Goal: Information Seeking & Learning: Learn about a topic

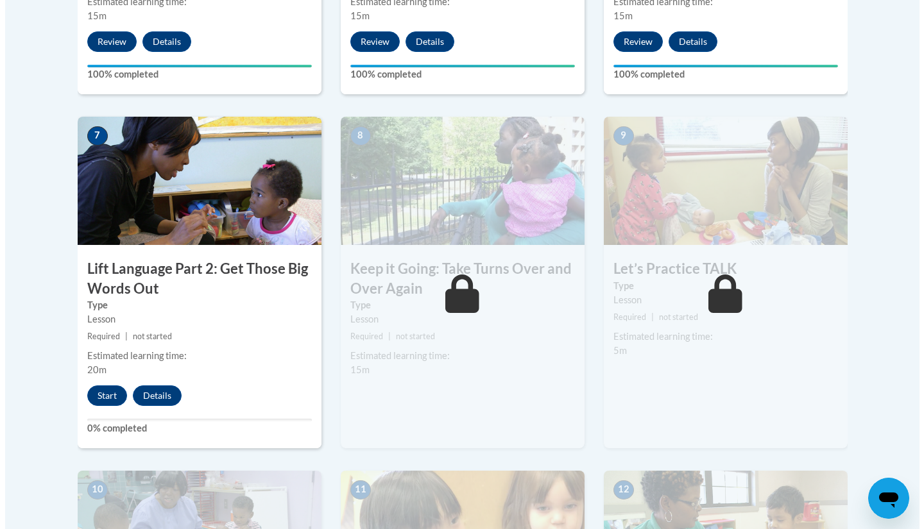
scroll to position [1023, 0]
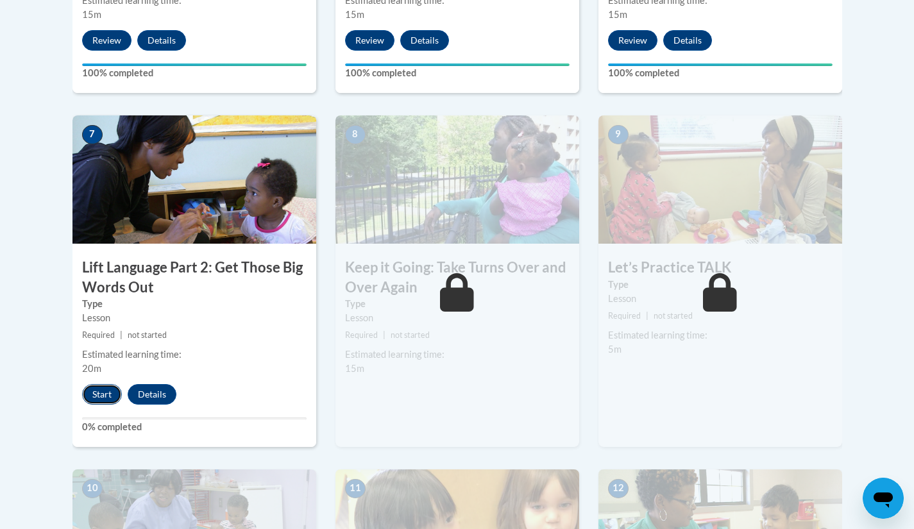
click at [97, 389] on button "Start" at bounding box center [102, 394] width 40 height 21
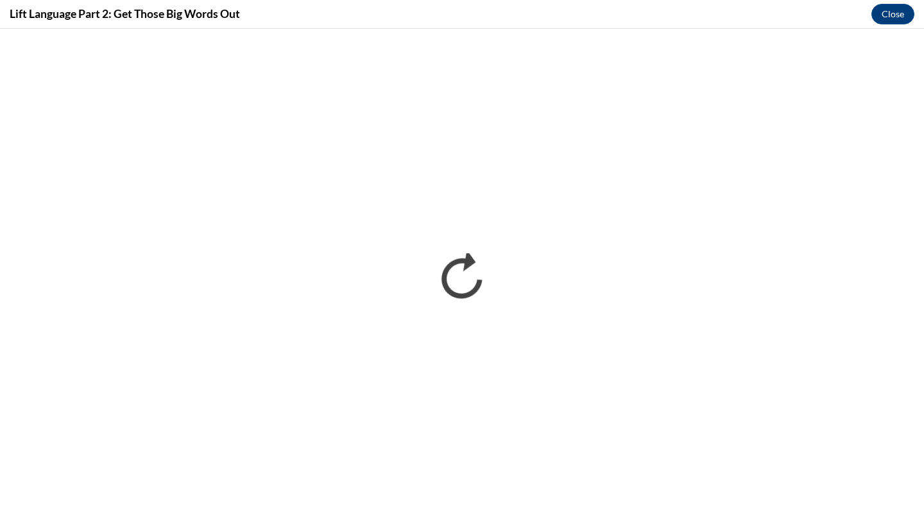
scroll to position [0, 0]
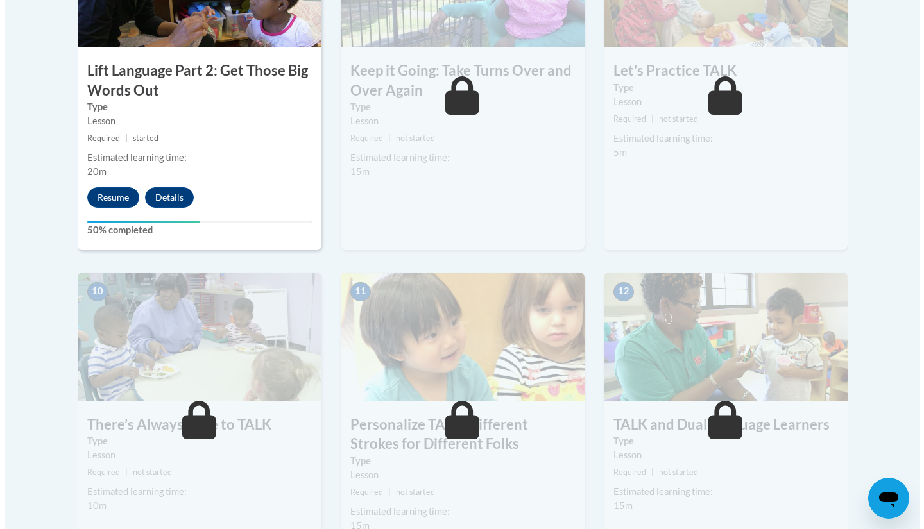
scroll to position [1023, 0]
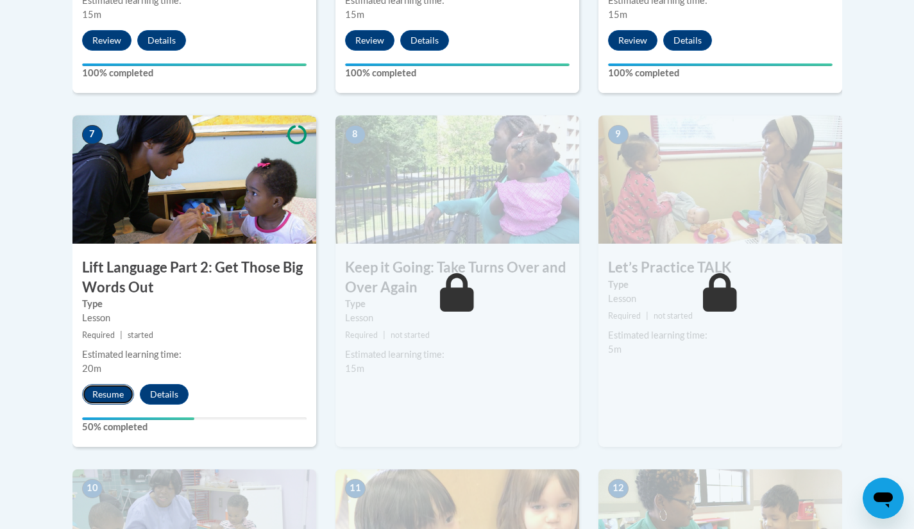
click at [99, 398] on button "Resume" at bounding box center [108, 394] width 52 height 21
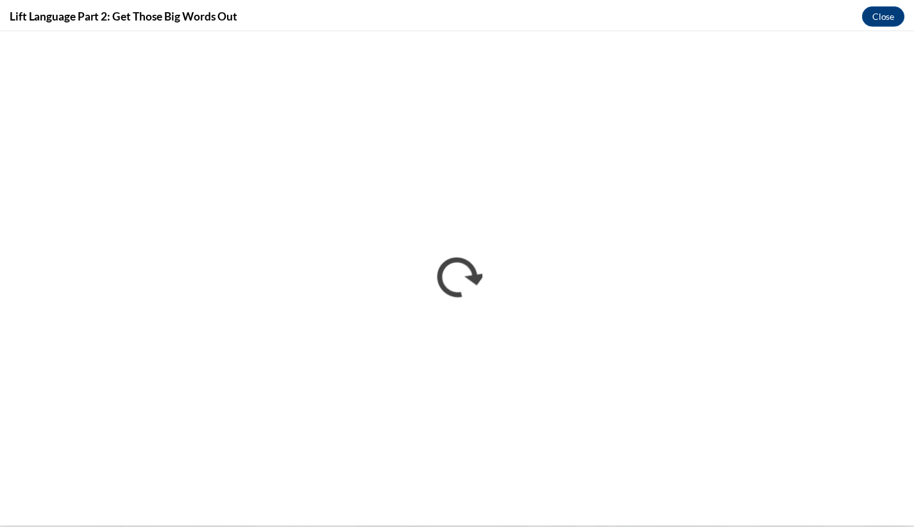
scroll to position [0, 0]
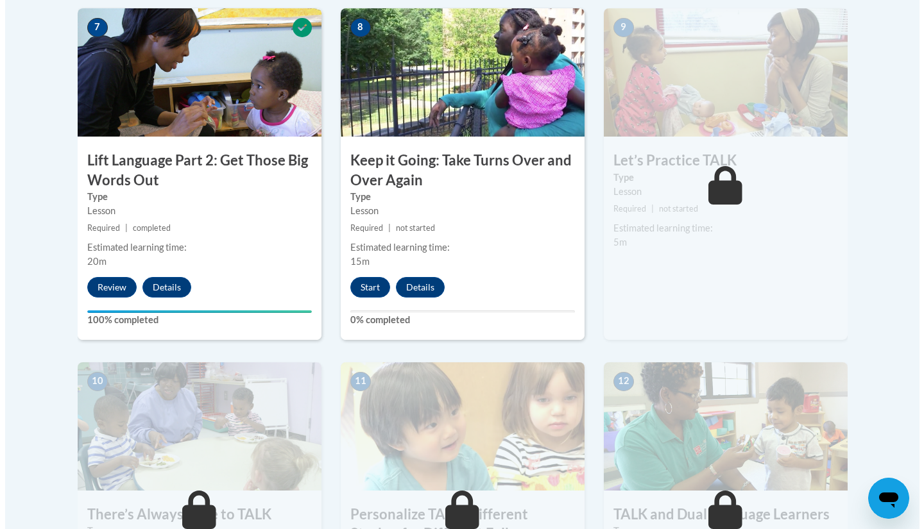
scroll to position [1132, 0]
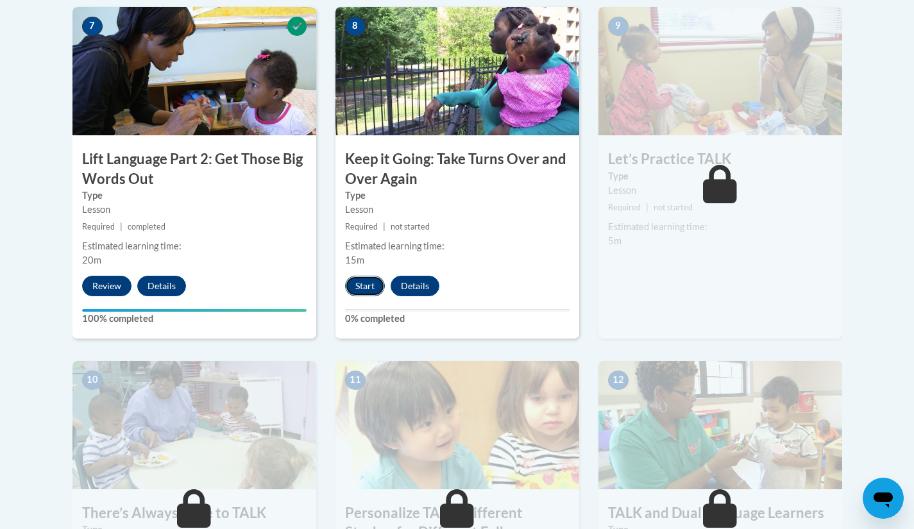
click at [372, 291] on button "Start" at bounding box center [365, 286] width 40 height 21
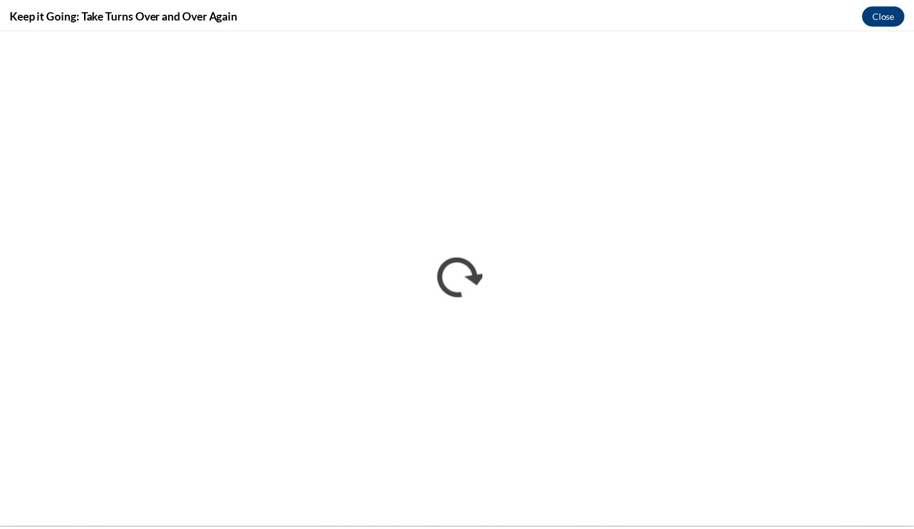
scroll to position [0, 0]
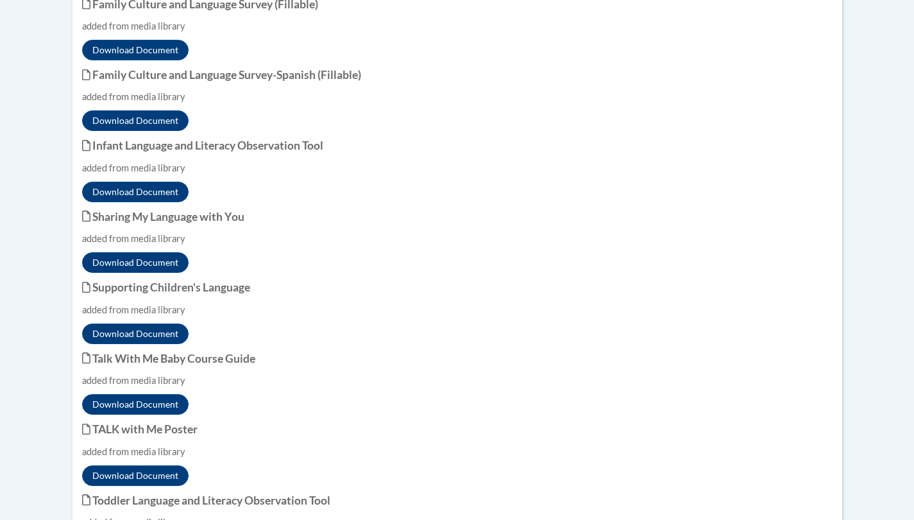
click at [756, 273] on div "Download Document" at bounding box center [457, 262] width 751 height 21
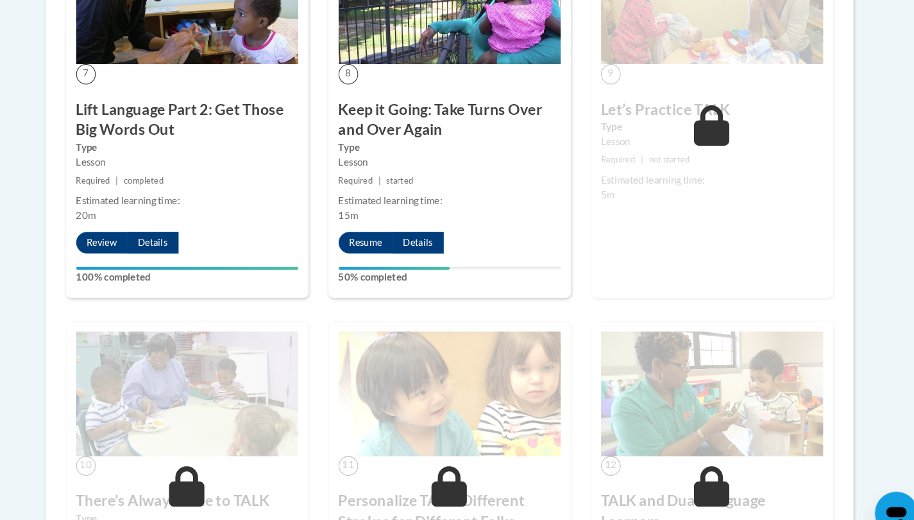
scroll to position [1790, 0]
click at [373, 242] on button "Resume" at bounding box center [378, 231] width 52 height 21
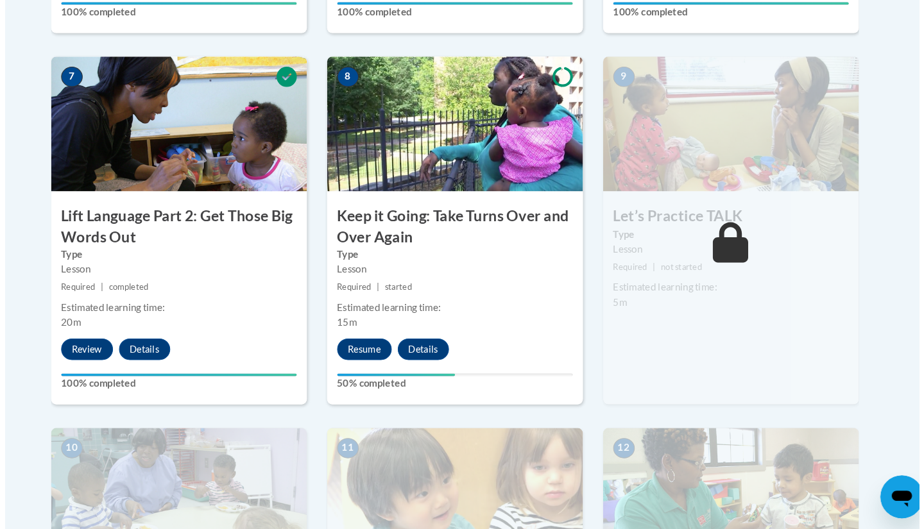
scroll to position [1061, 0]
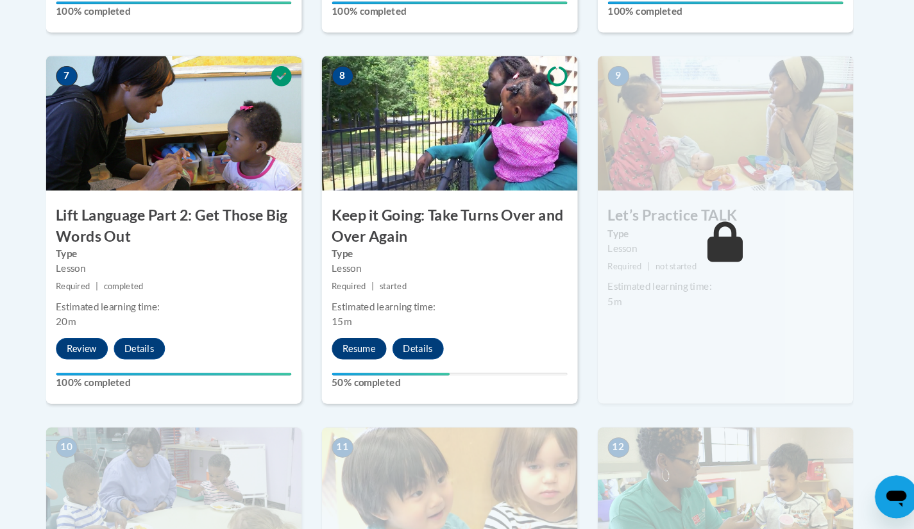
click at [368, 359] on button "Resume" at bounding box center [371, 357] width 52 height 21
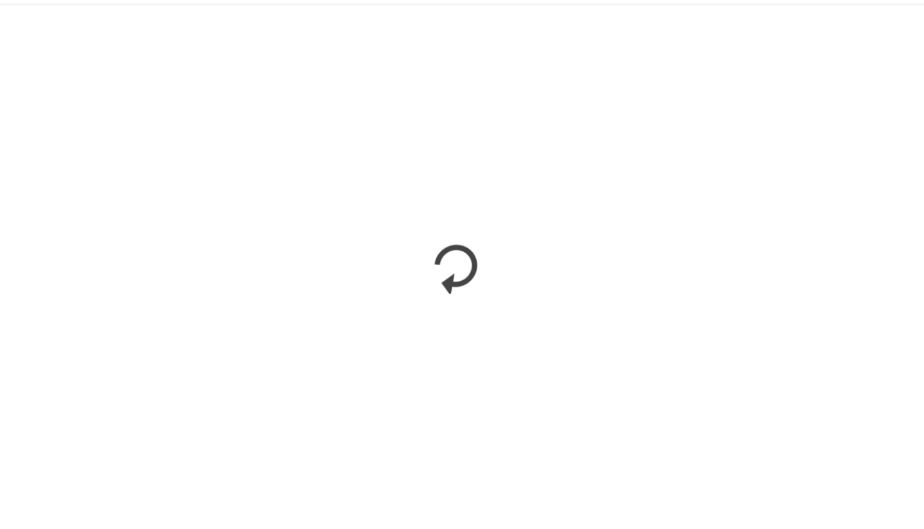
scroll to position [0, 0]
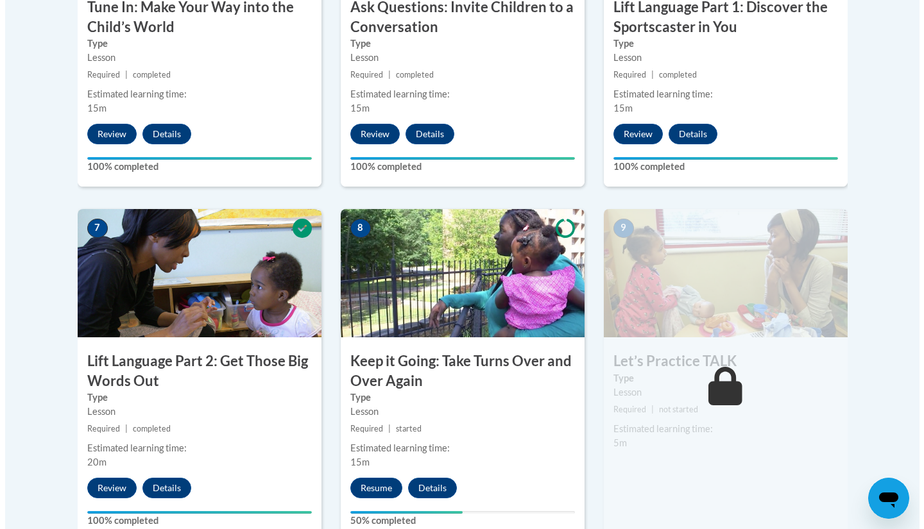
scroll to position [982, 0]
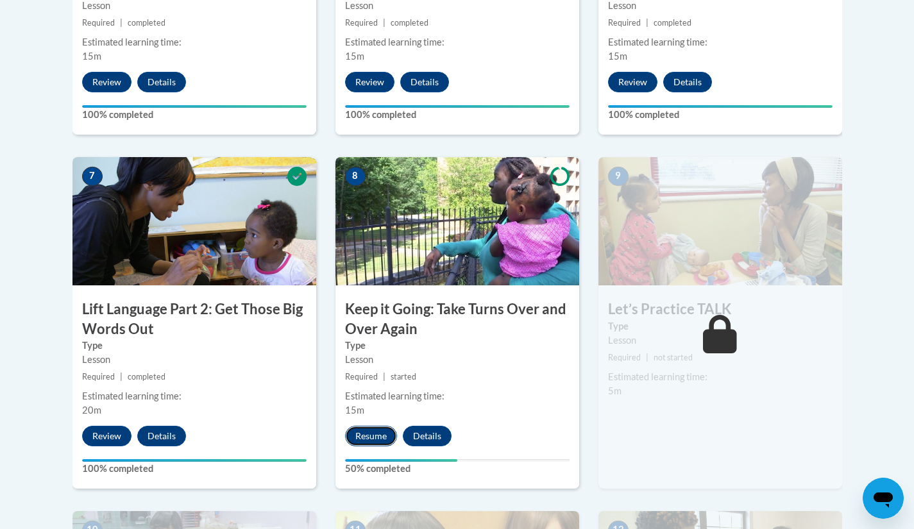
click at [358, 433] on button "Resume" at bounding box center [371, 436] width 52 height 21
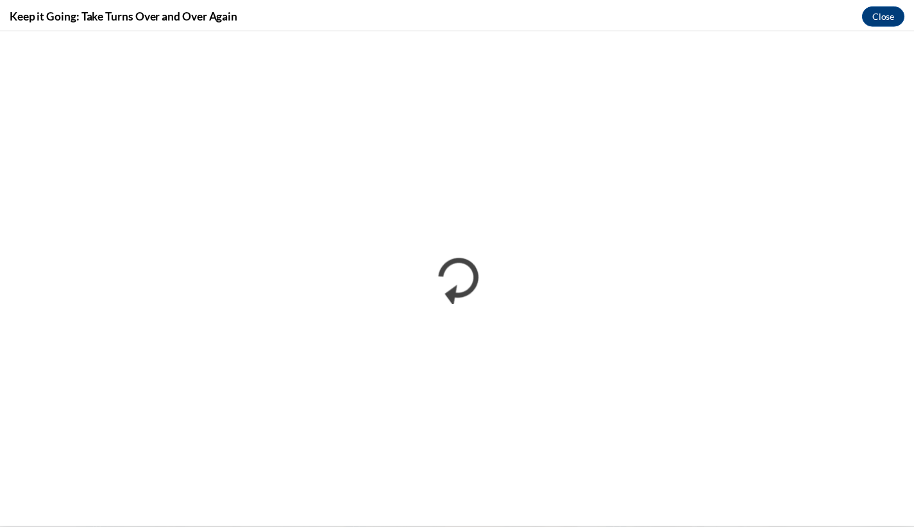
scroll to position [0, 0]
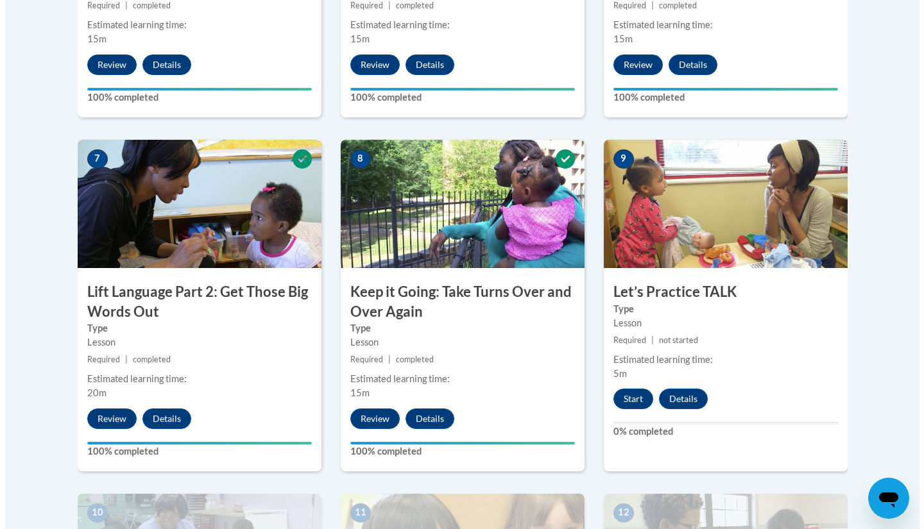
scroll to position [1009, 0]
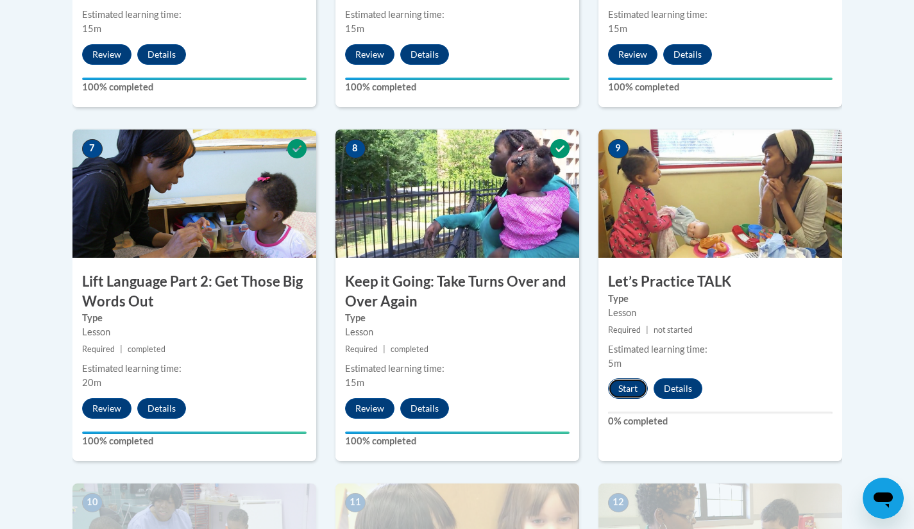
click at [633, 386] on button "Start" at bounding box center [628, 389] width 40 height 21
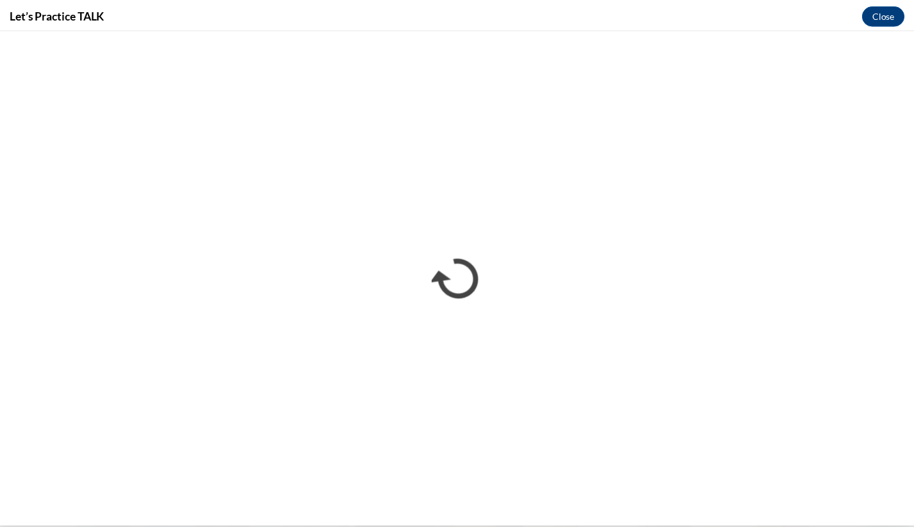
scroll to position [0, 0]
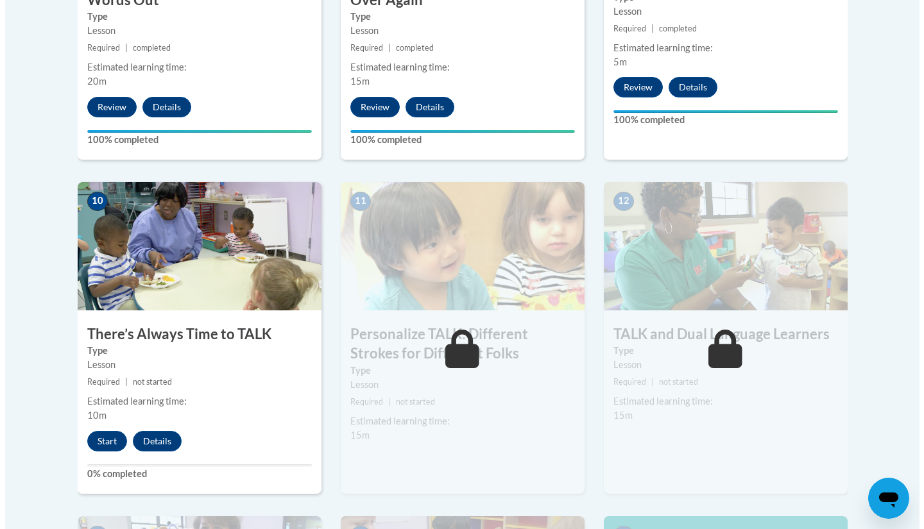
scroll to position [1325, 0]
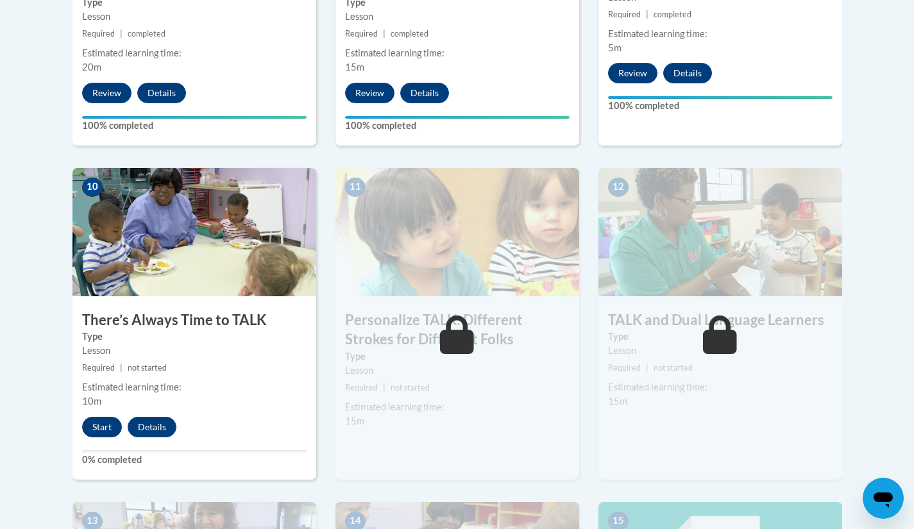
click at [102, 432] on button "Start" at bounding box center [102, 427] width 40 height 21
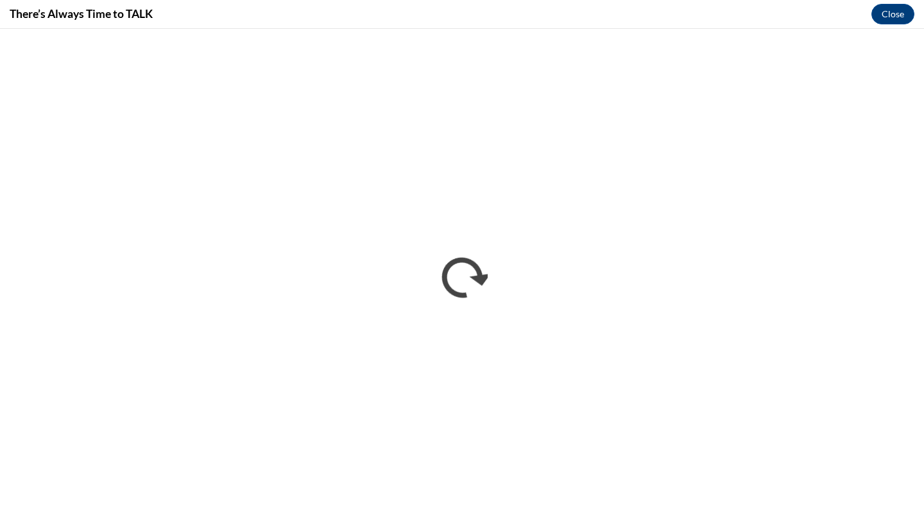
scroll to position [0, 0]
click at [727, 5] on div "There’s Always Time to TALK Close" at bounding box center [462, 14] width 924 height 29
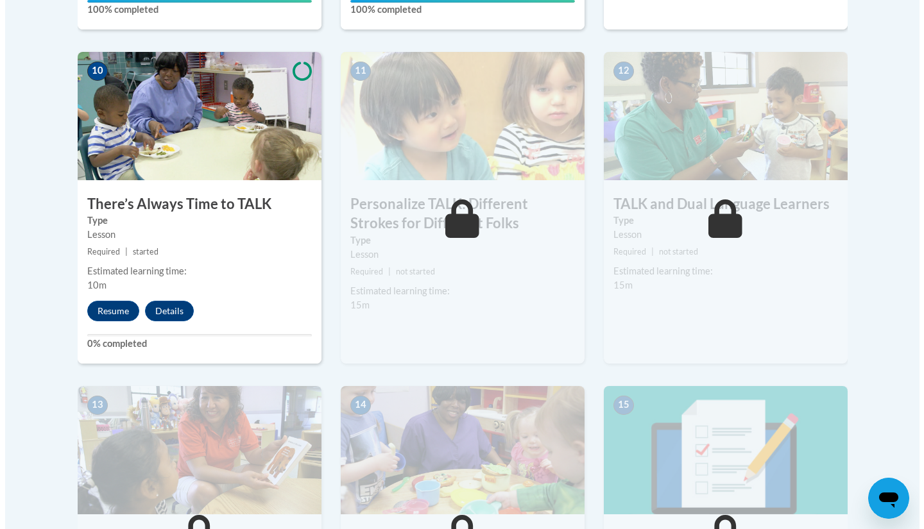
scroll to position [1444, 0]
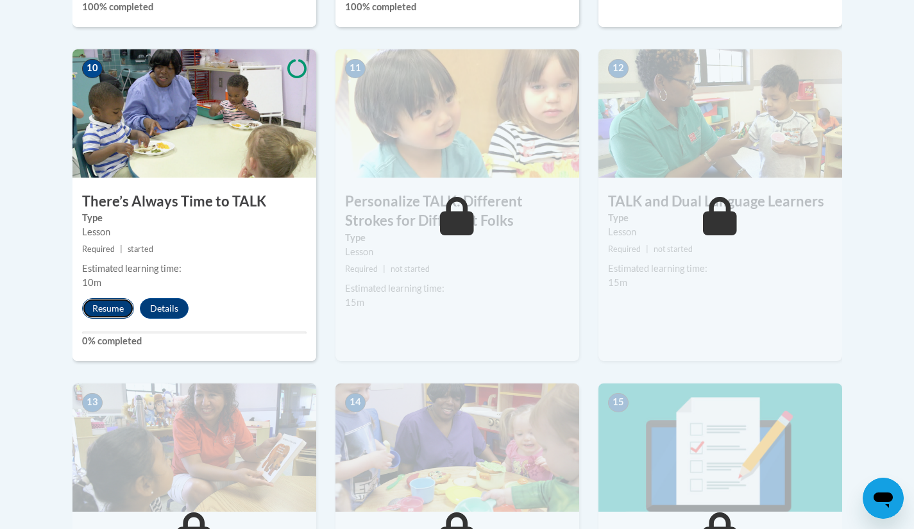
click at [100, 309] on button "Resume" at bounding box center [108, 308] width 52 height 21
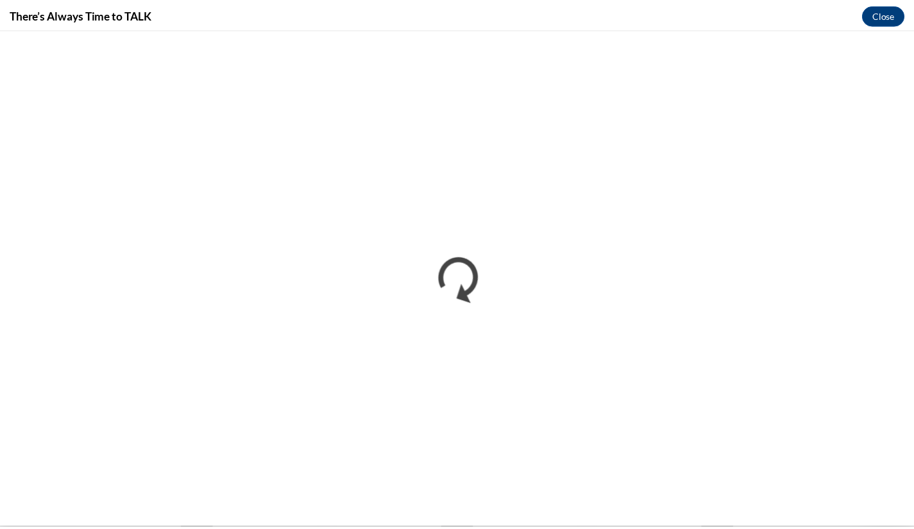
scroll to position [0, 0]
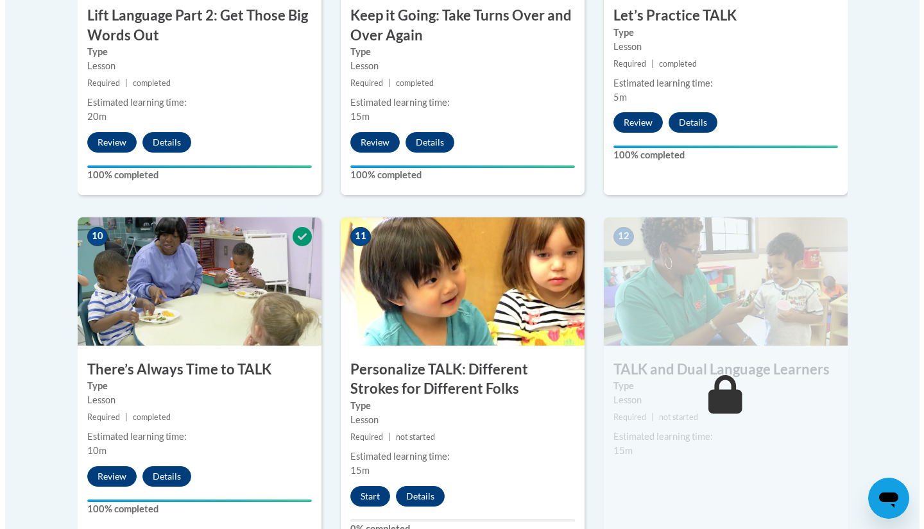
scroll to position [1514, 0]
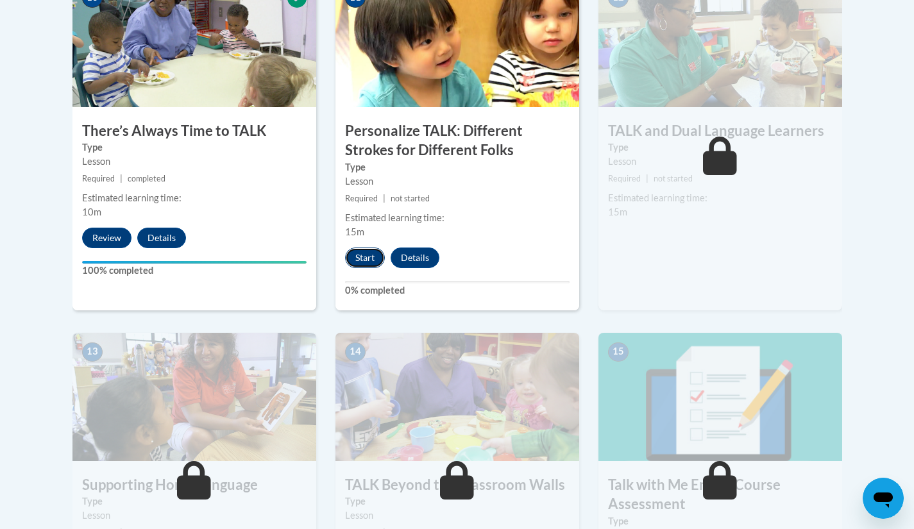
click at [352, 261] on button "Start" at bounding box center [365, 258] width 40 height 21
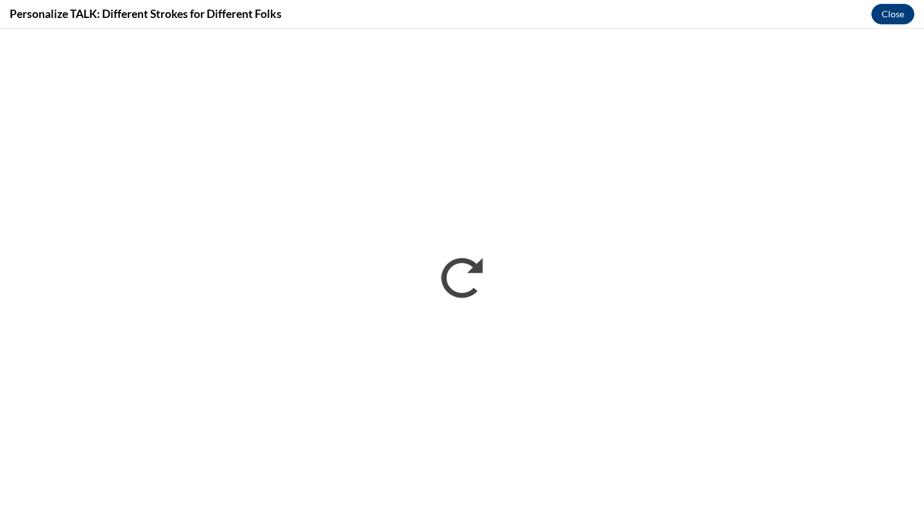
scroll to position [0, 0]
